Goal: Check status: Check status

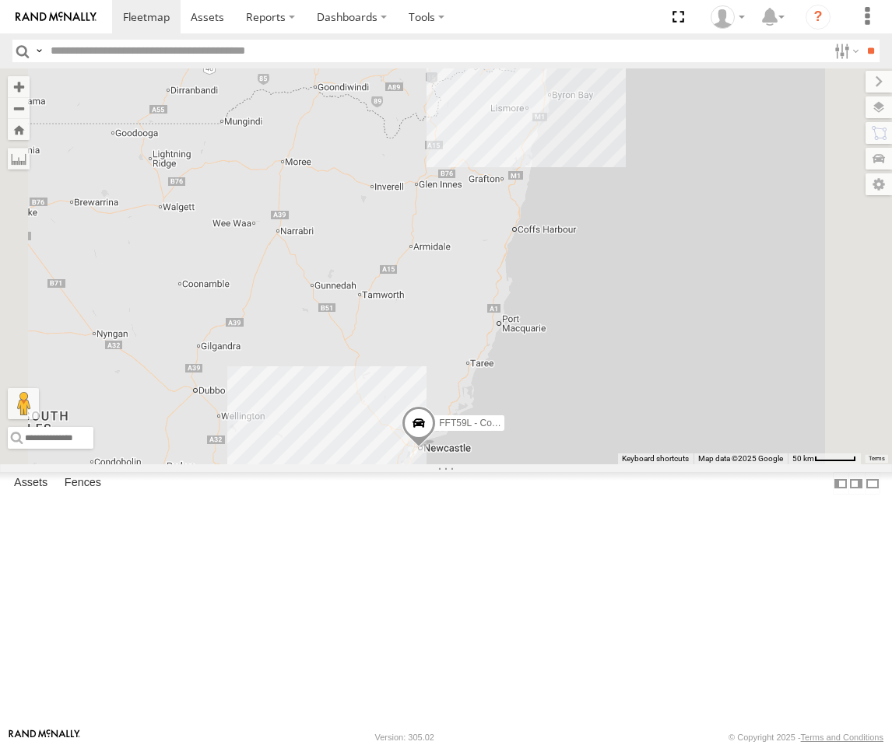
click at [0, 0] on div "[PERSON_NAME] - Dark Green" at bounding box center [0, 0] width 0 height 0
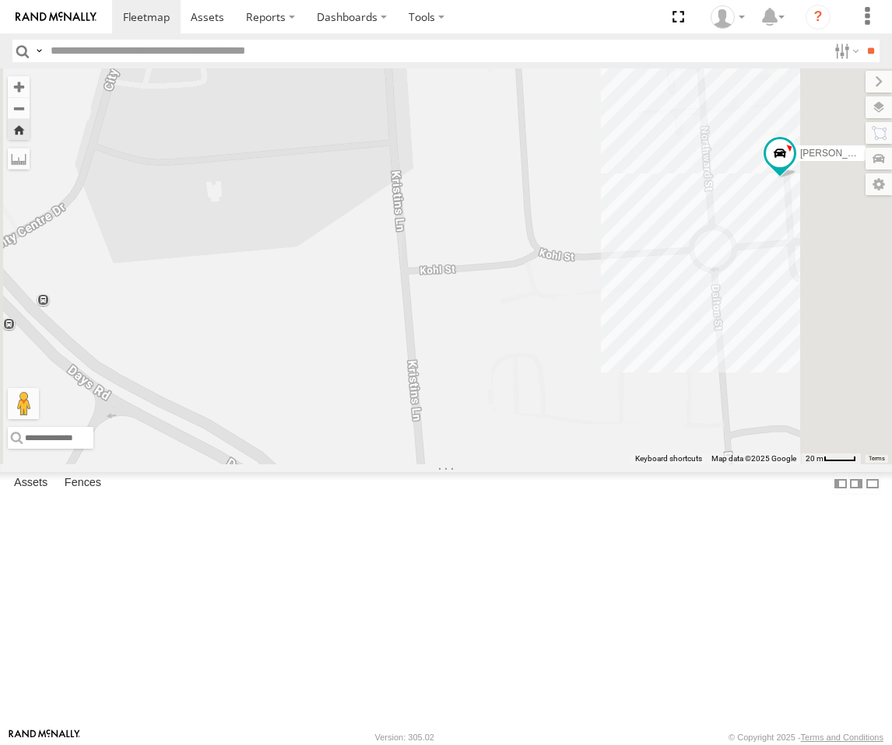
click at [0, 0] on div "Squeak - Dark Green" at bounding box center [0, 0] width 0 height 0
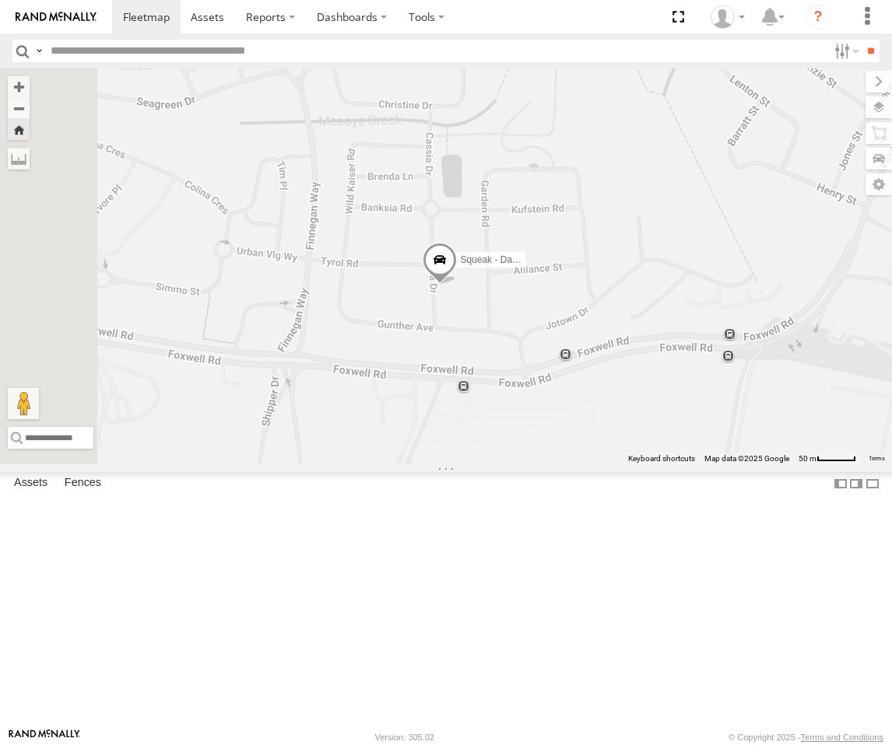
click at [457, 284] on span at bounding box center [440, 263] width 34 height 42
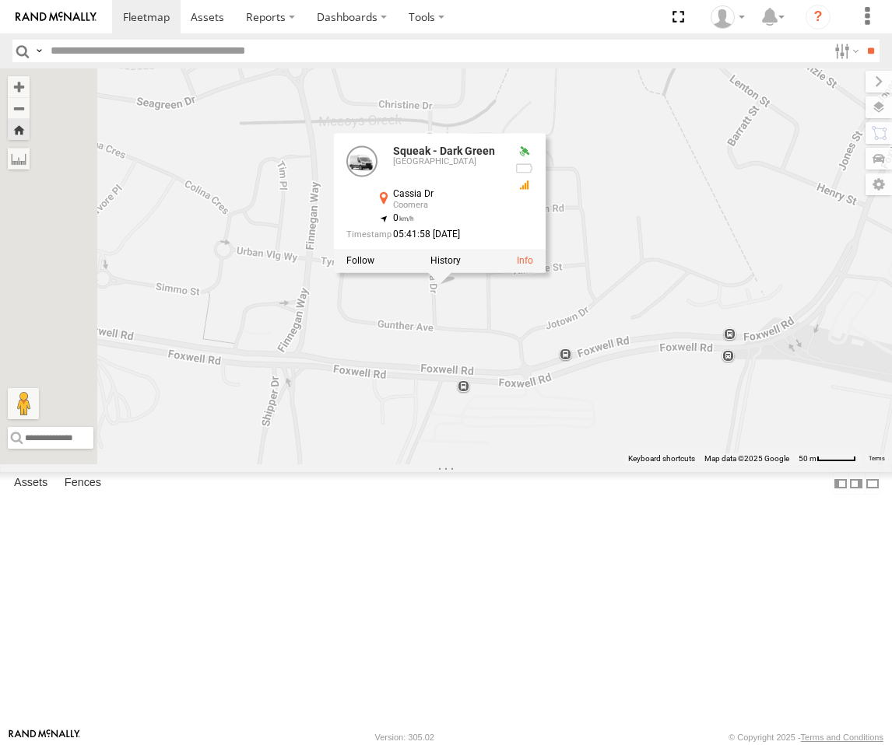
click at [0, 0] on div "Roy - Dark Green Brisbane" at bounding box center [0, 0] width 0 height 0
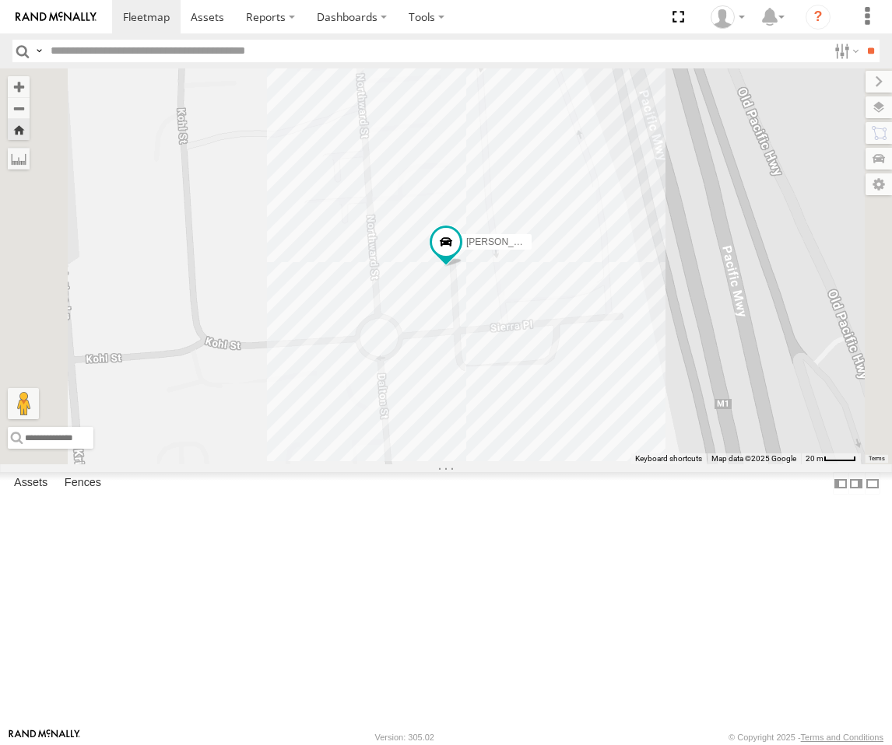
click at [0, 0] on div "[GEOGRAPHIC_DATA]" at bounding box center [0, 0] width 0 height 0
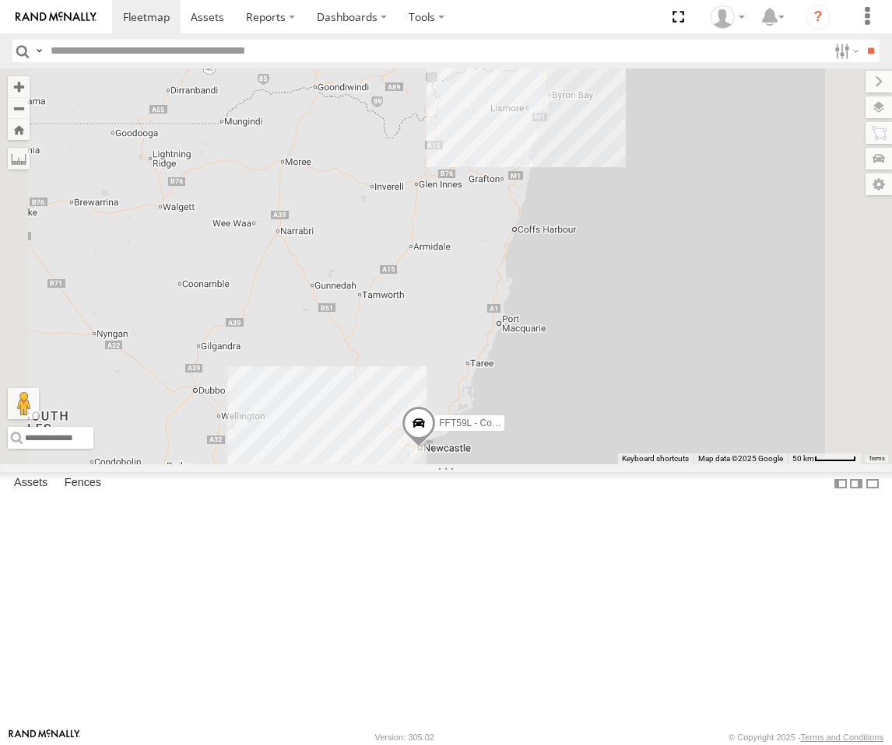
click at [0, 0] on div "[GEOGRAPHIC_DATA]" at bounding box center [0, 0] width 0 height 0
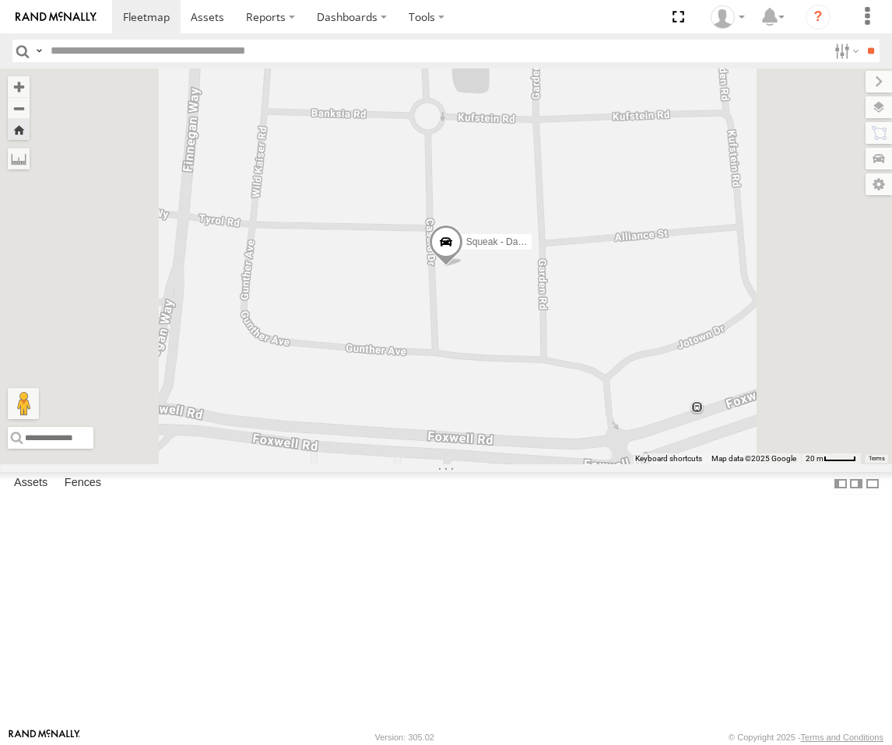
click at [0, 0] on div "[GEOGRAPHIC_DATA]" at bounding box center [0, 0] width 0 height 0
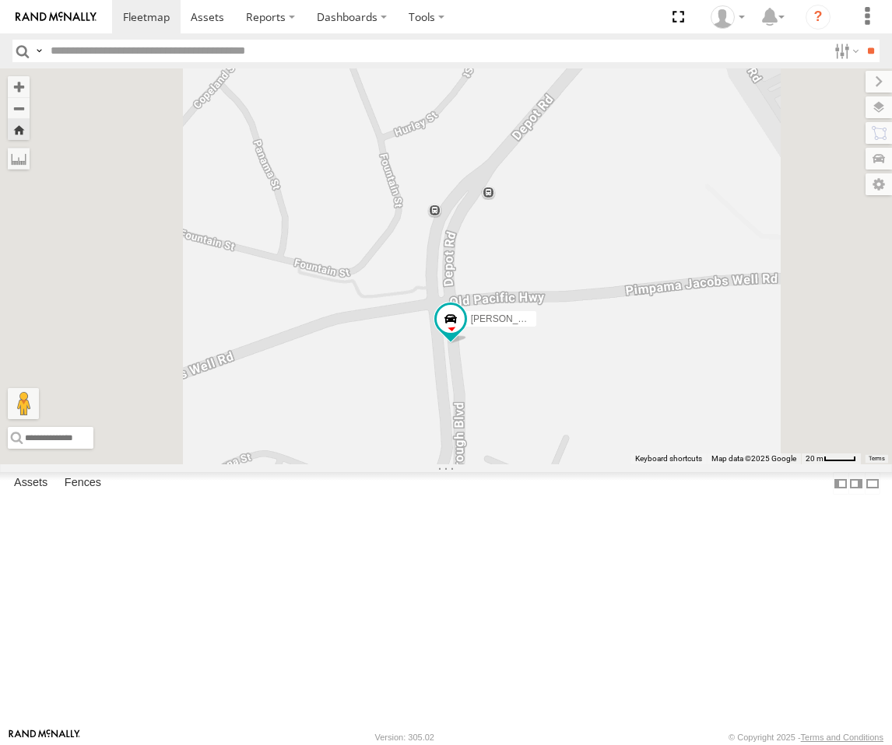
click at [0, 0] on div "Squeak - Dark Green" at bounding box center [0, 0] width 0 height 0
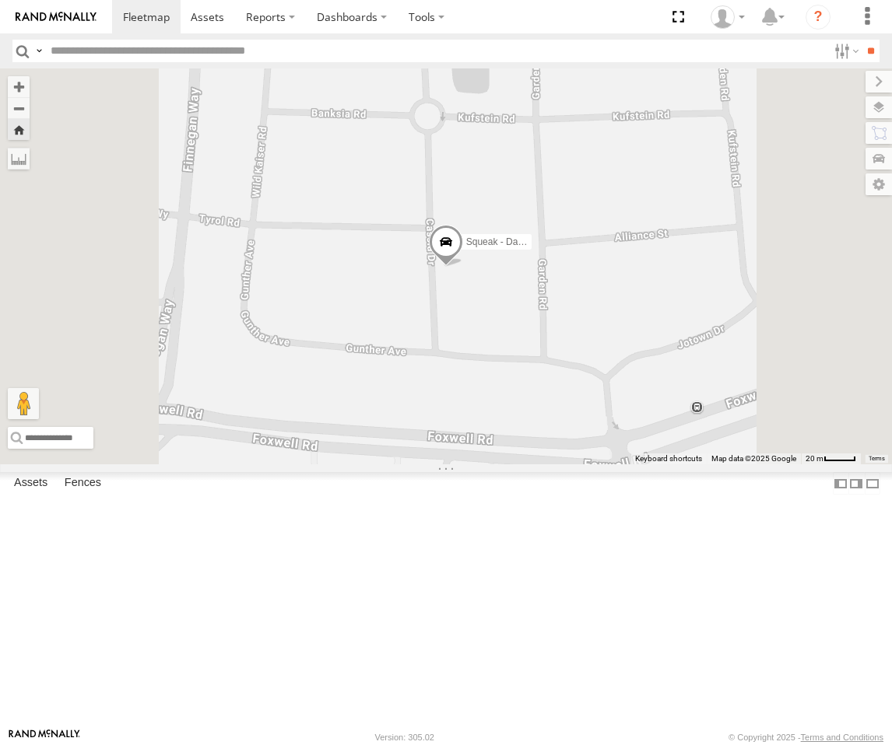
click at [0, 0] on div "[GEOGRAPHIC_DATA]" at bounding box center [0, 0] width 0 height 0
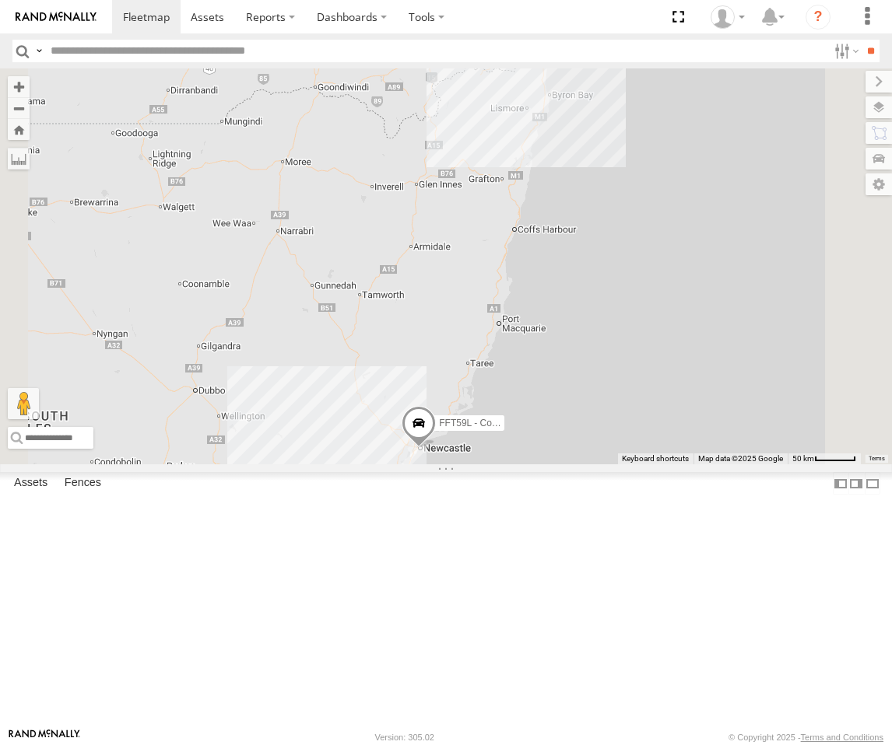
click at [0, 0] on div "Squeak - Dark Green" at bounding box center [0, 0] width 0 height 0
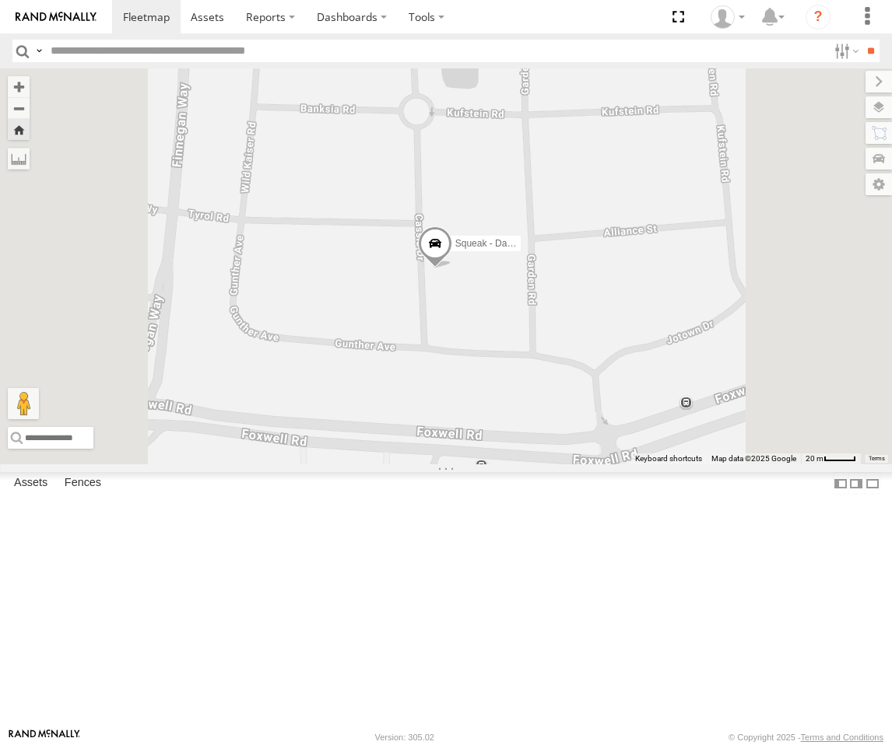
drag, startPoint x: 661, startPoint y: 454, endPoint x: 648, endPoint y: 457, distance: 13.4
click at [648, 457] on div "Squeak - Dark Green" at bounding box center [446, 266] width 892 height 396
click at [0, 0] on div "[GEOGRAPHIC_DATA]" at bounding box center [0, 0] width 0 height 0
